Goal: Task Accomplishment & Management: Manage account settings

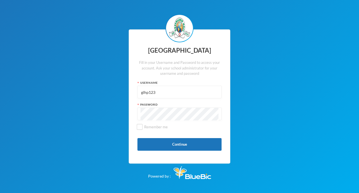
click at [166, 93] on input "glhp123" at bounding box center [179, 92] width 78 height 13
type input "g"
type input "glh23c30"
click at [176, 143] on button "Continue" at bounding box center [179, 144] width 84 height 13
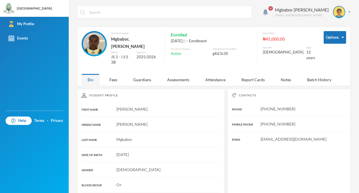
click at [273, 8] on span "4" at bounding box center [270, 8] width 4 height 4
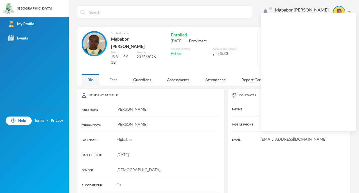
click at [113, 74] on div "Fees" at bounding box center [113, 80] width 20 height 12
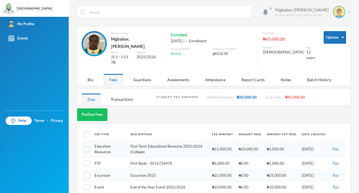
click at [343, 11] on div "Mgbabor [PERSON_NAME] [EMAIL_ADDRESS][DOMAIN_NAME]" at bounding box center [310, 12] width 80 height 12
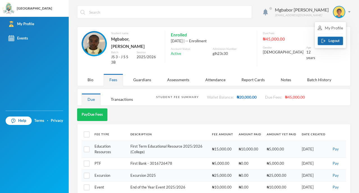
click at [331, 39] on button "Logout" at bounding box center [329, 41] width 25 height 8
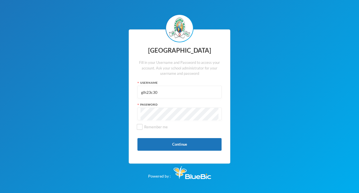
click at [159, 93] on input "glh23c30" at bounding box center [179, 92] width 78 height 13
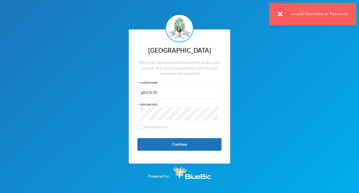
drag, startPoint x: 157, startPoint y: 92, endPoint x: 160, endPoint y: 92, distance: 2.8
click at [160, 92] on input "glh23c35" at bounding box center [179, 92] width 78 height 13
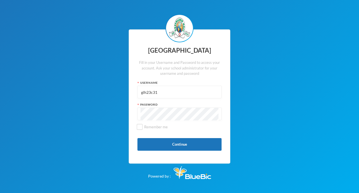
type input "glh23c31"
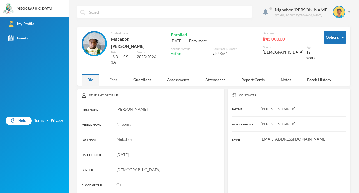
click at [118, 74] on div "Fees" at bounding box center [113, 80] width 20 height 12
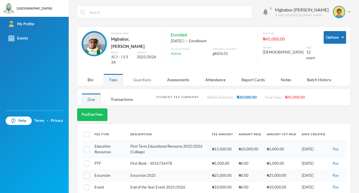
click at [142, 74] on div "Guardians" at bounding box center [142, 80] width 30 height 12
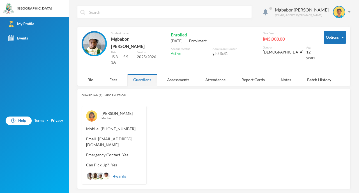
click at [105, 173] on img at bounding box center [106, 176] width 7 height 7
click at [343, 11] on div "Mgbabor [PERSON_NAME] [EMAIL_ADDRESS][DOMAIN_NAME]" at bounding box center [310, 12] width 80 height 12
click at [330, 42] on button "Logout" at bounding box center [329, 41] width 25 height 8
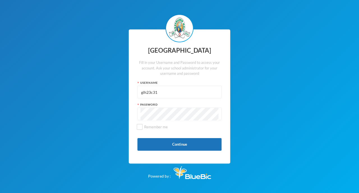
click at [194, 93] on input "glh23c31" at bounding box center [179, 92] width 78 height 13
type input "g"
click at [158, 90] on input "glhp236" at bounding box center [179, 92] width 78 height 13
type input "glhp123"
click at [192, 143] on button "Continue" at bounding box center [179, 144] width 84 height 13
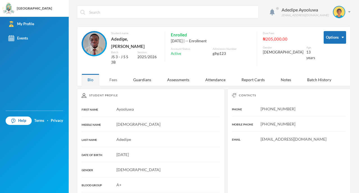
click at [114, 74] on div "Fees" at bounding box center [113, 80] width 20 height 12
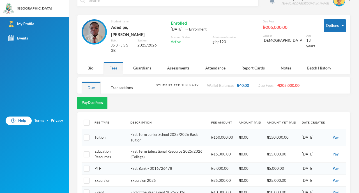
scroll to position [18, 0]
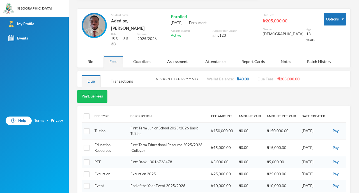
click at [141, 55] on div "Guardians" at bounding box center [142, 61] width 30 height 12
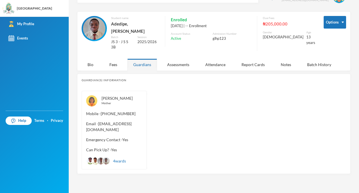
scroll to position [0, 0]
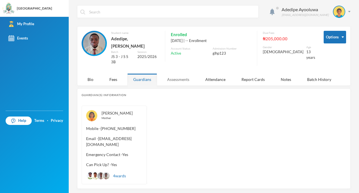
click at [189, 74] on div "Assessments" at bounding box center [178, 79] width 34 height 12
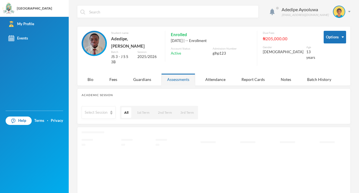
scroll to position [18, 0]
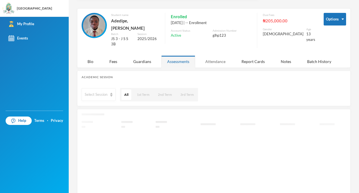
click at [227, 55] on div "Attendance" at bounding box center [215, 61] width 32 height 12
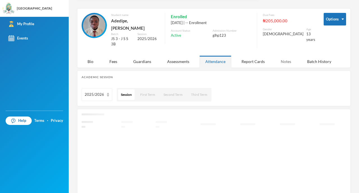
click at [288, 55] on div "Notes" at bounding box center [286, 61] width 22 height 12
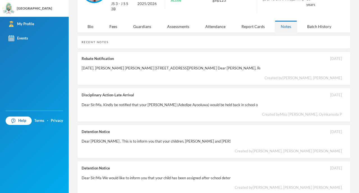
scroll to position [55, 0]
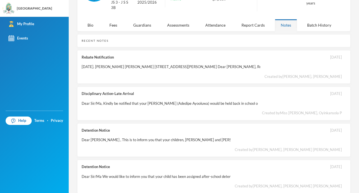
click at [286, 57] on div "Rebate Notification [DATE]. [PERSON_NAME] [PERSON_NAME] [STREET_ADDRESS][PERSON…" at bounding box center [213, 67] width 273 height 34
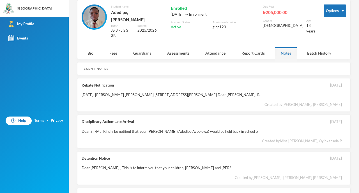
scroll to position [0, 0]
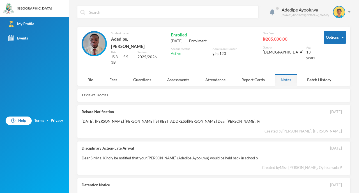
click at [346, 13] on div "Adedipe Ayooluwa [EMAIL_ADDRESS][DOMAIN_NAME] Options Student name Adedipe, [PE…" at bounding box center [214, 96] width 290 height 193
click at [343, 13] on div "Adedipe Ayooluwa [EMAIL_ADDRESS][DOMAIN_NAME]" at bounding box center [313, 12] width 73 height 12
click at [321, 39] on img "button" at bounding box center [323, 41] width 4 height 4
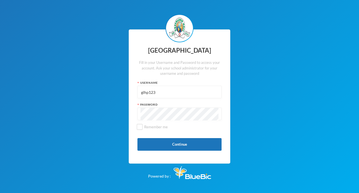
click at [172, 91] on input "glhp123" at bounding box center [179, 92] width 78 height 13
click at [163, 93] on input "glh23c35" at bounding box center [179, 92] width 78 height 13
type input "glh23c31"
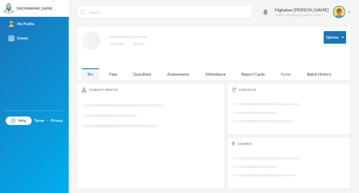
click at [285, 74] on div "Notes" at bounding box center [286, 74] width 22 height 12
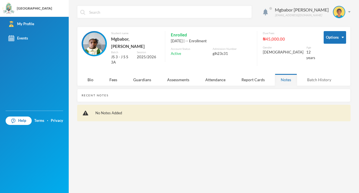
click at [313, 74] on div "Batch History" at bounding box center [319, 80] width 36 height 12
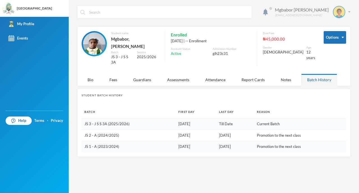
click at [348, 12] on img at bounding box center [349, 11] width 3 height 1
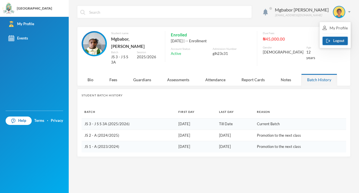
click at [329, 43] on button "Logout" at bounding box center [334, 41] width 25 height 8
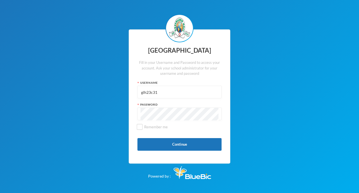
click at [163, 92] on input "glh23c31" at bounding box center [179, 92] width 78 height 13
type input "glhp215"
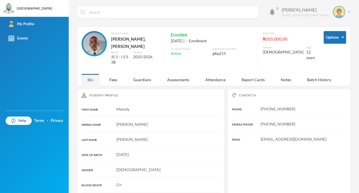
click at [342, 14] on div "[PERSON_NAME] [EMAIL_ADDRESS][DOMAIN_NAME]" at bounding box center [313, 12] width 73 height 12
click at [330, 39] on button "Logout" at bounding box center [329, 41] width 25 height 8
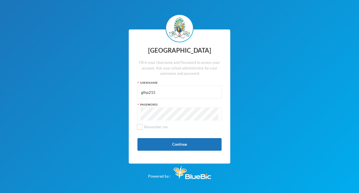
click at [167, 92] on input "glhp215" at bounding box center [179, 92] width 78 height 13
type input "glhp125"
